Goal: Information Seeking & Learning: Learn about a topic

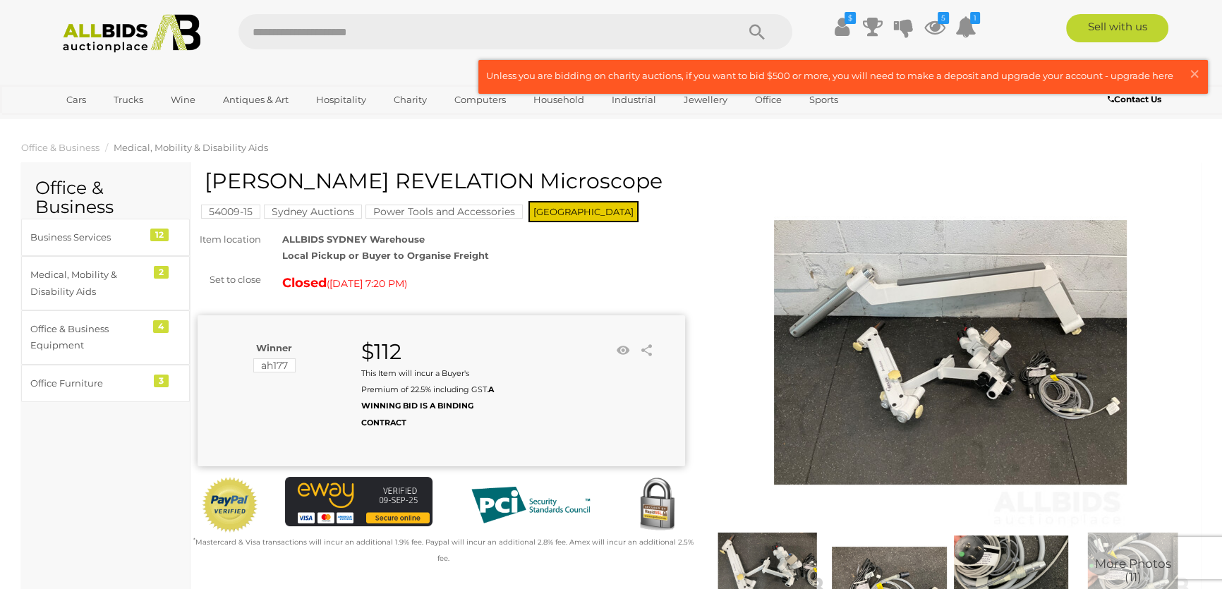
scroll to position [149, 0]
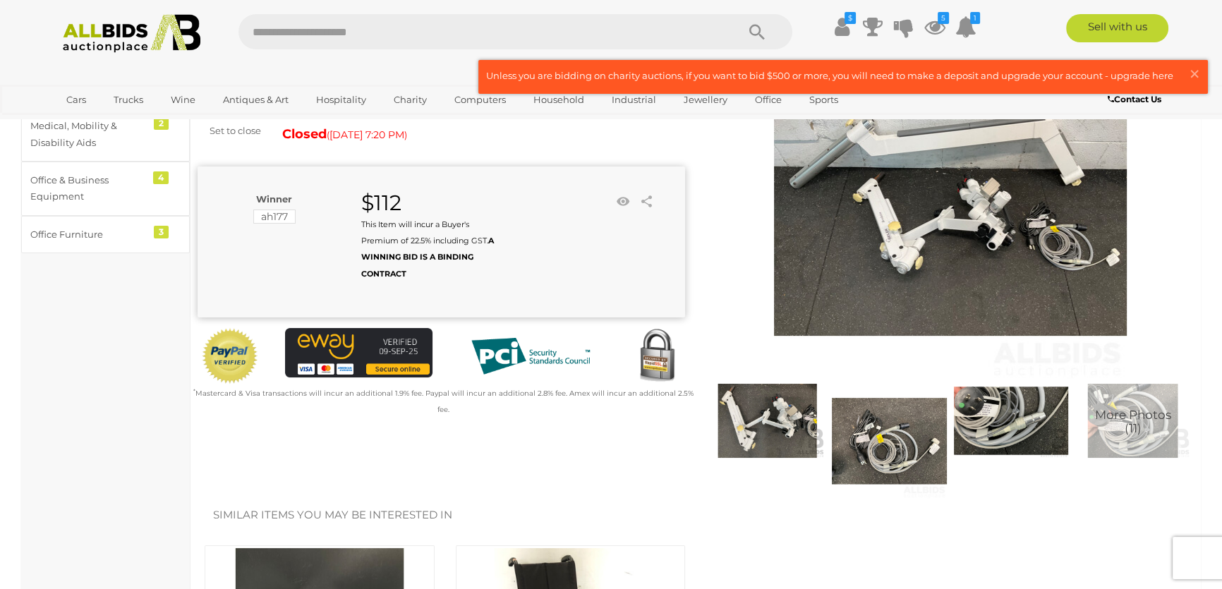
click at [949, 272] on img at bounding box center [950, 204] width 353 height 353
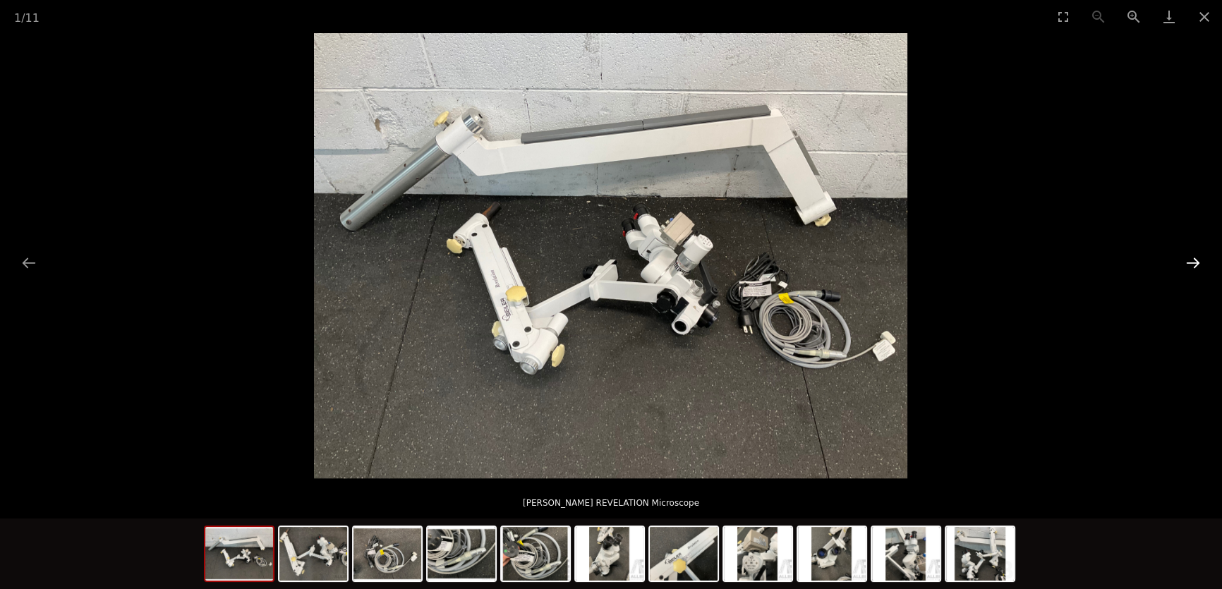
click at [1181, 265] on button "Next slide" at bounding box center [1194, 263] width 30 height 28
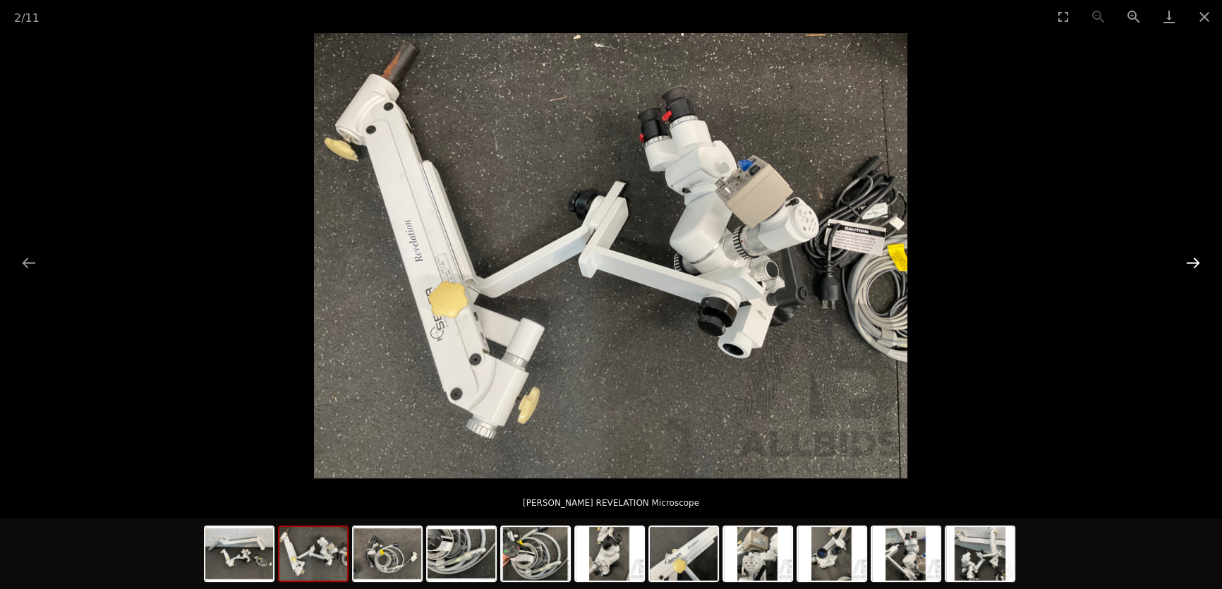
click at [1181, 265] on button "Next slide" at bounding box center [1194, 263] width 30 height 28
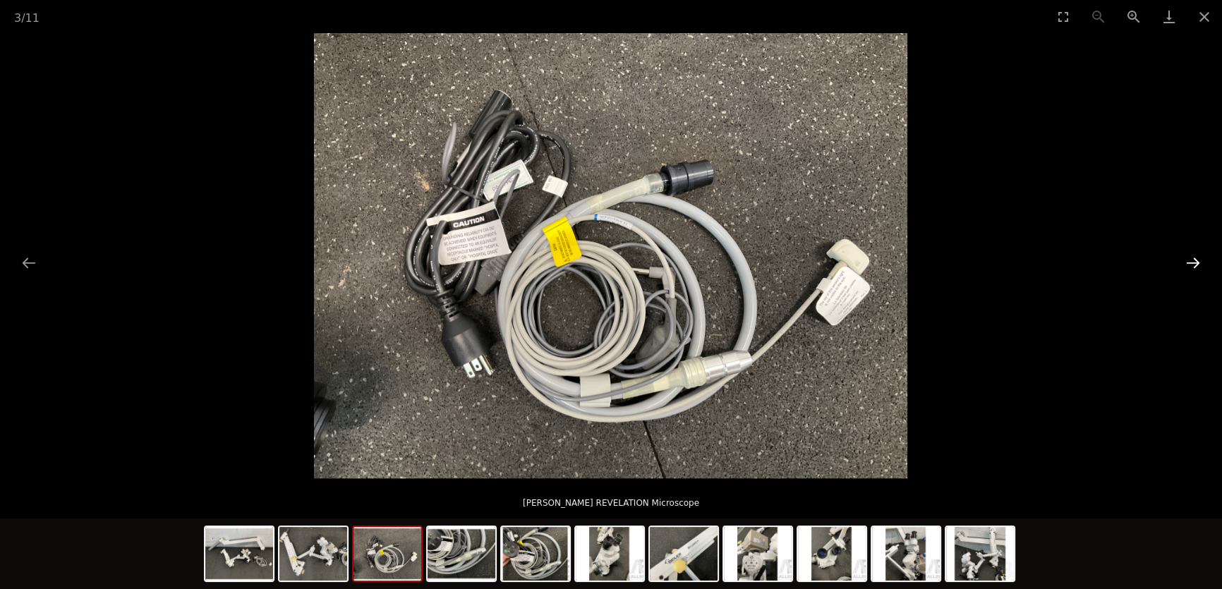
click at [1181, 265] on button "Next slide" at bounding box center [1194, 263] width 30 height 28
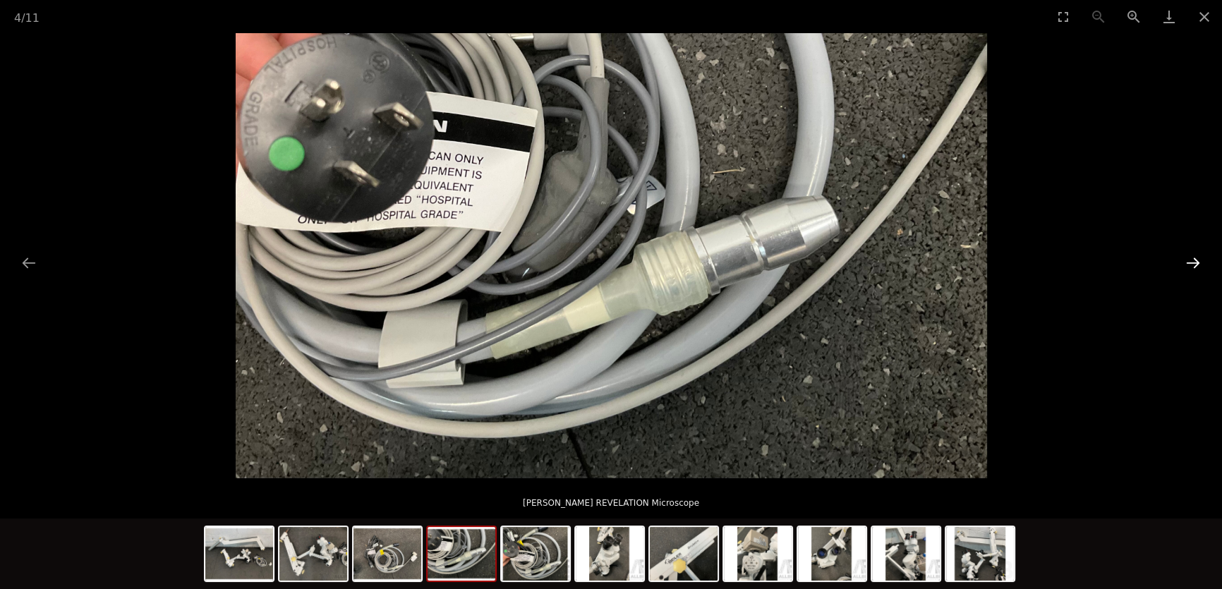
click at [1181, 265] on button "Next slide" at bounding box center [1194, 263] width 30 height 28
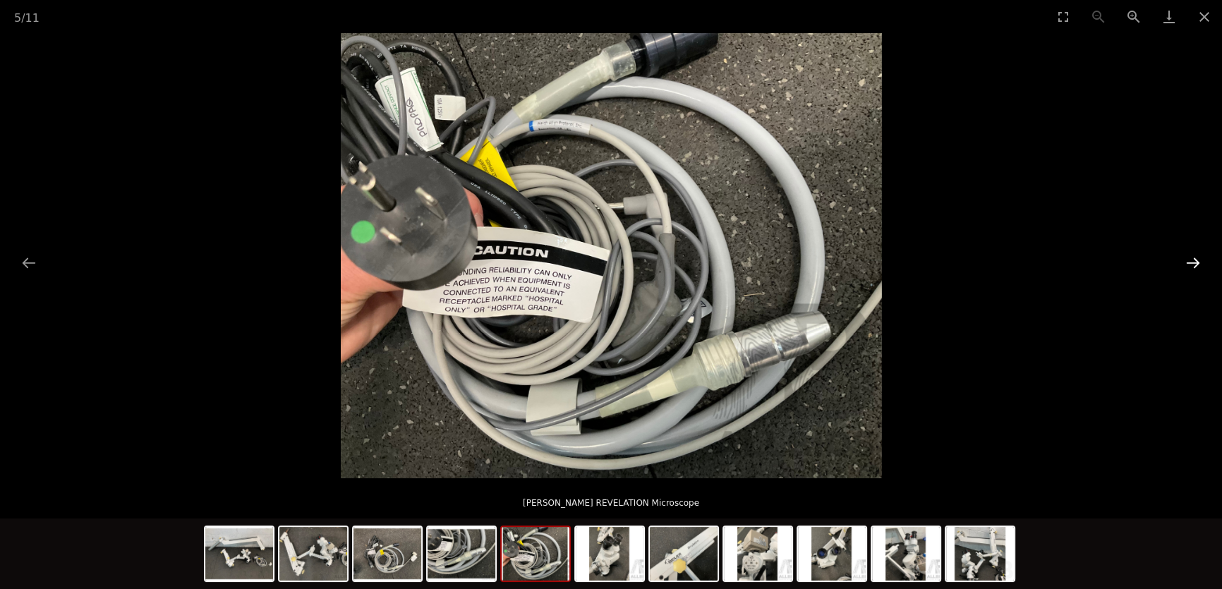
click at [1181, 265] on button "Next slide" at bounding box center [1194, 263] width 30 height 28
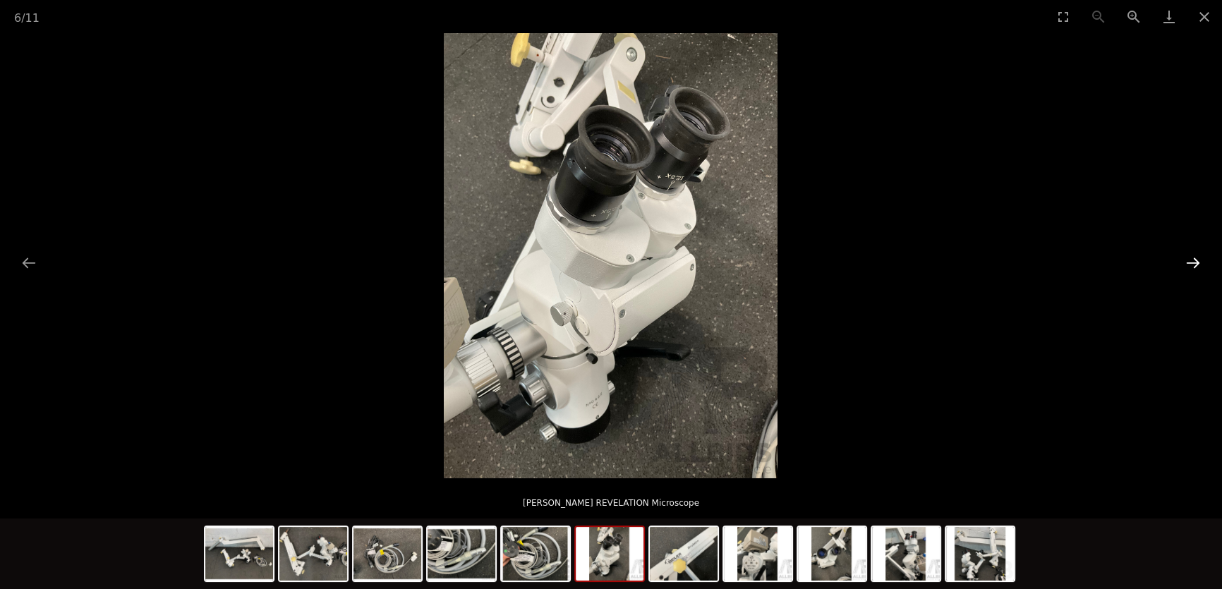
click at [1181, 265] on button "Next slide" at bounding box center [1194, 263] width 30 height 28
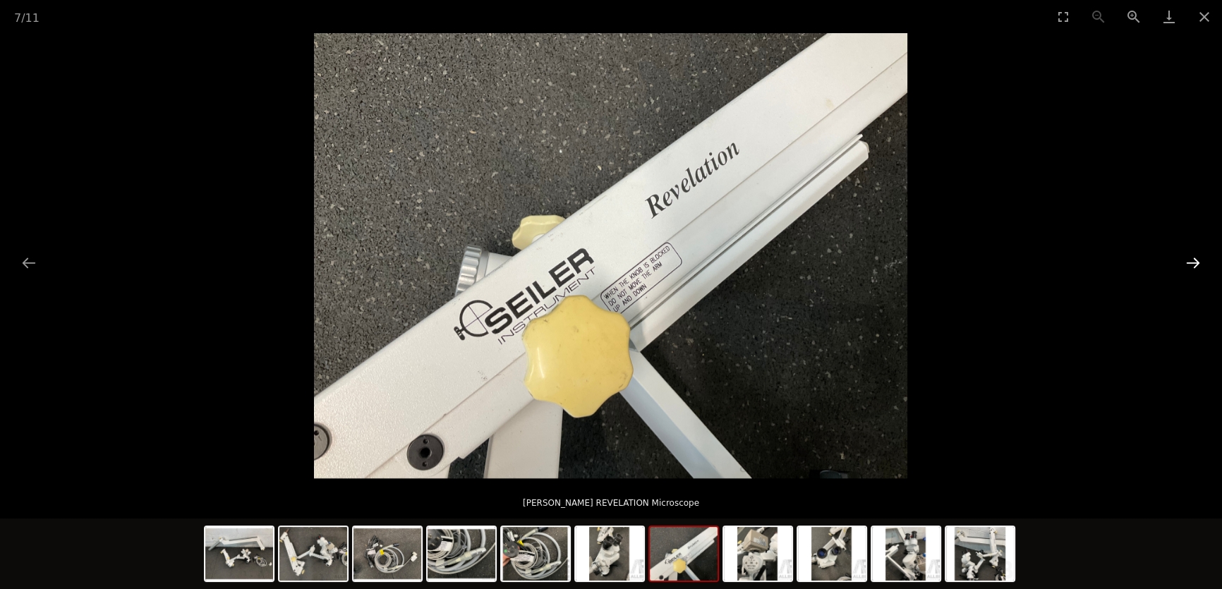
click at [1181, 265] on button "Next slide" at bounding box center [1194, 263] width 30 height 28
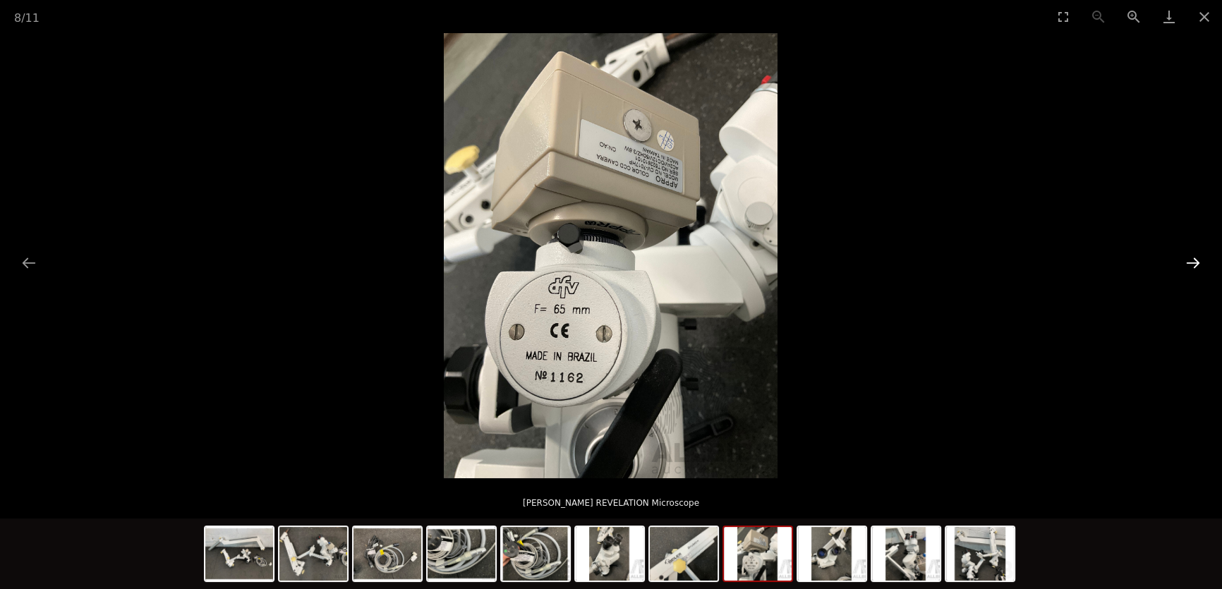
click at [1181, 265] on button "Next slide" at bounding box center [1194, 263] width 30 height 28
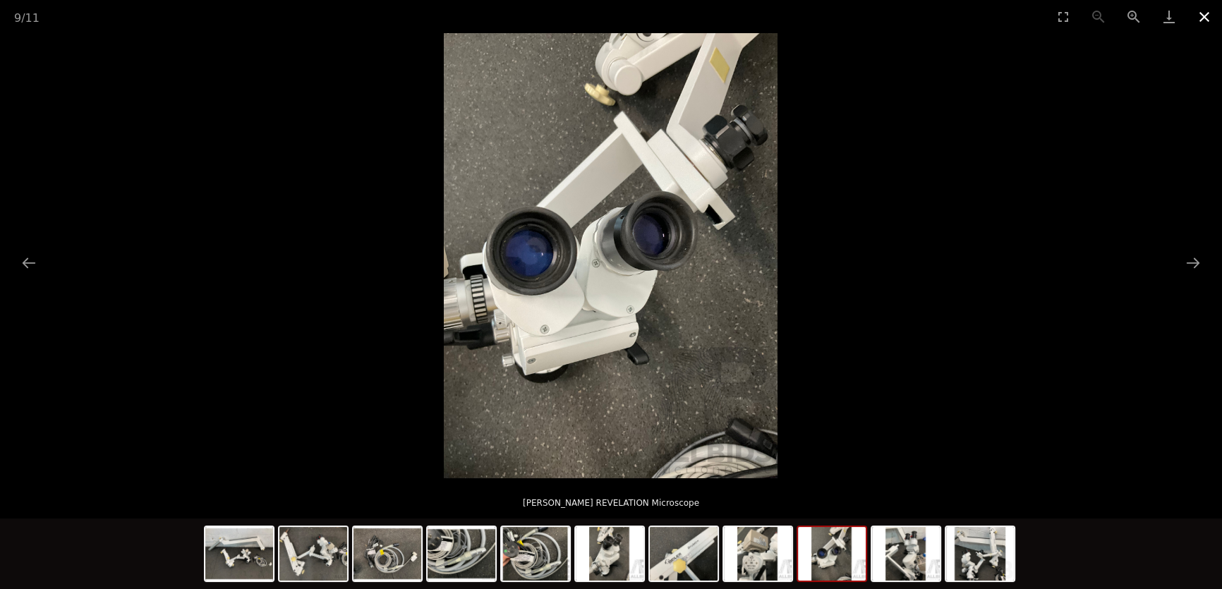
click at [1220, 13] on button "Close gallery" at bounding box center [1204, 16] width 35 height 33
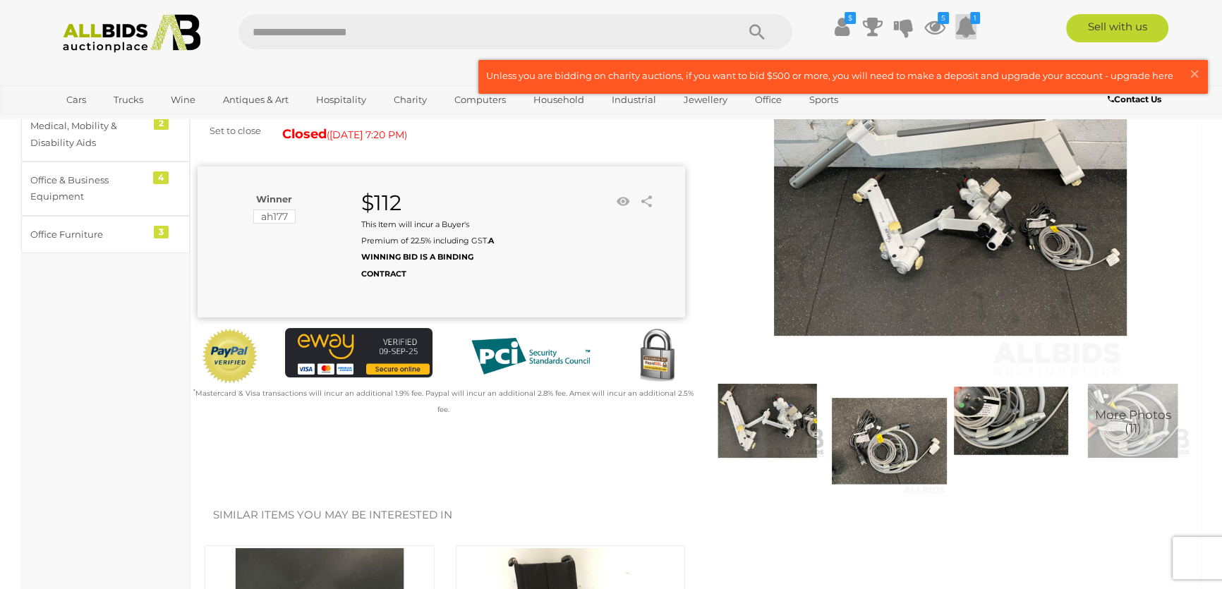
click at [968, 20] on icon at bounding box center [966, 26] width 21 height 25
